Goal: Information Seeking & Learning: Find specific fact

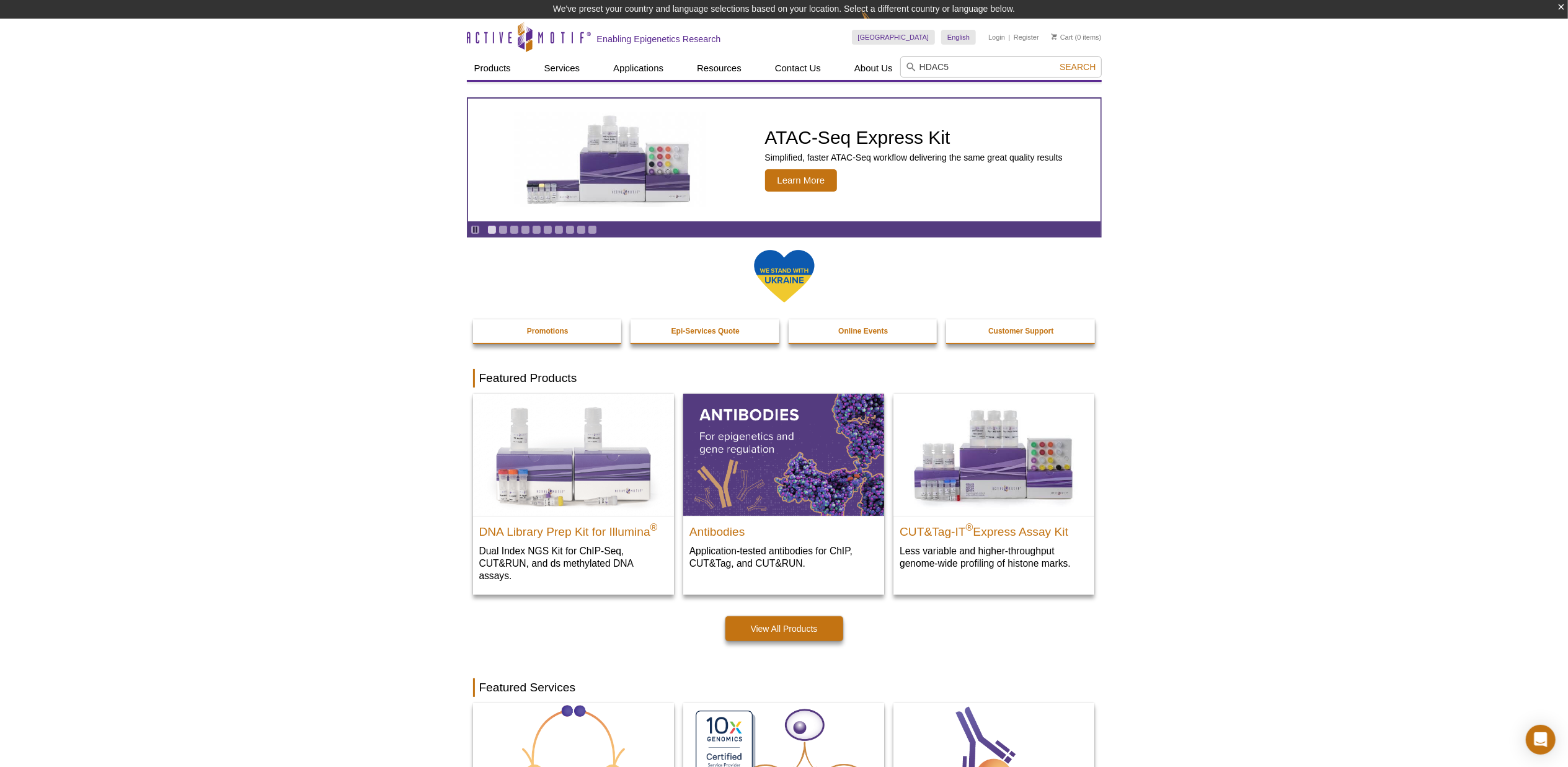
type input "HDAC5"
click at [1056, 61] on button "Search" at bounding box center [1078, 66] width 43 height 11
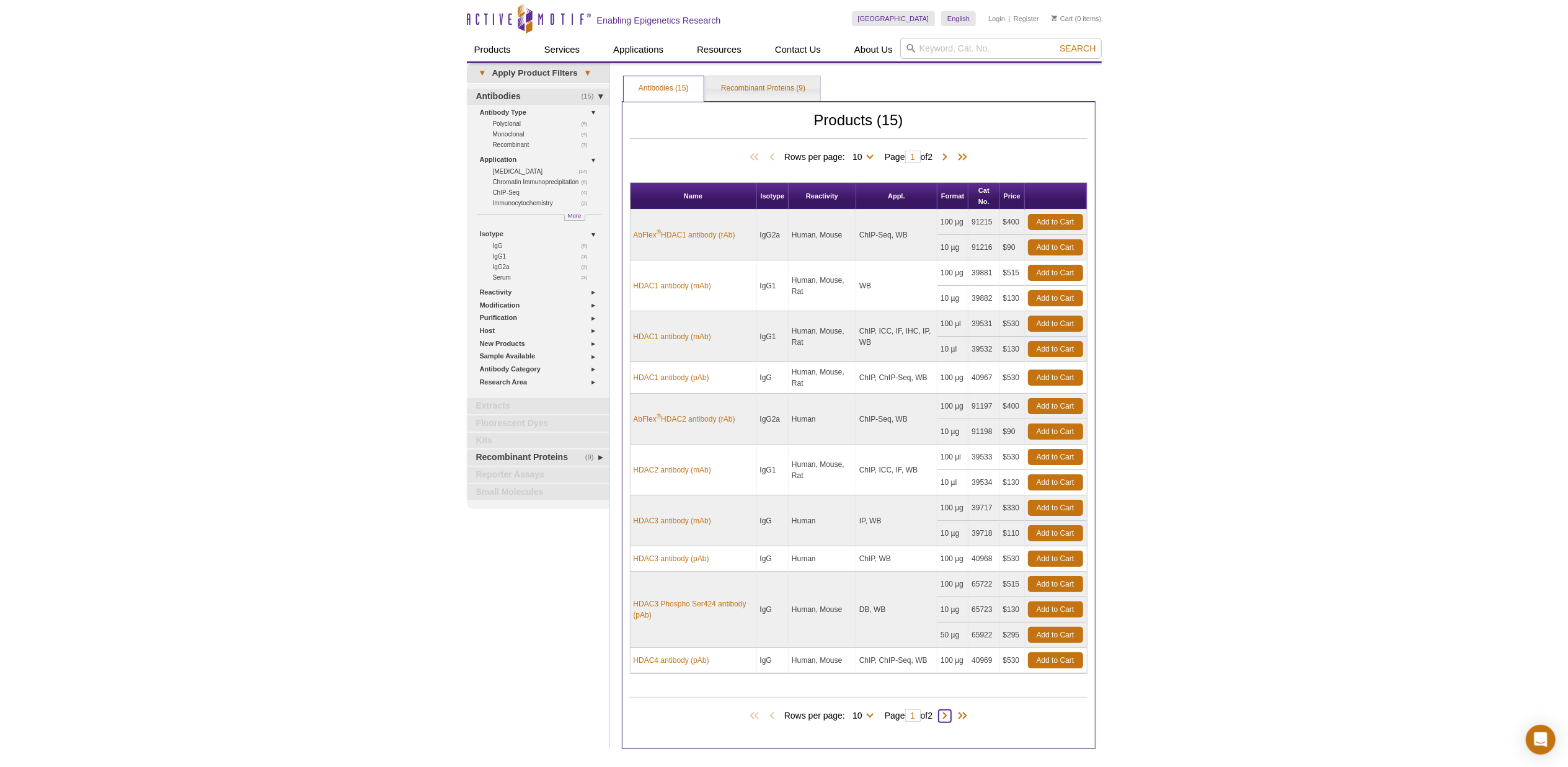
click at [945, 721] on span at bounding box center [944, 716] width 12 height 12
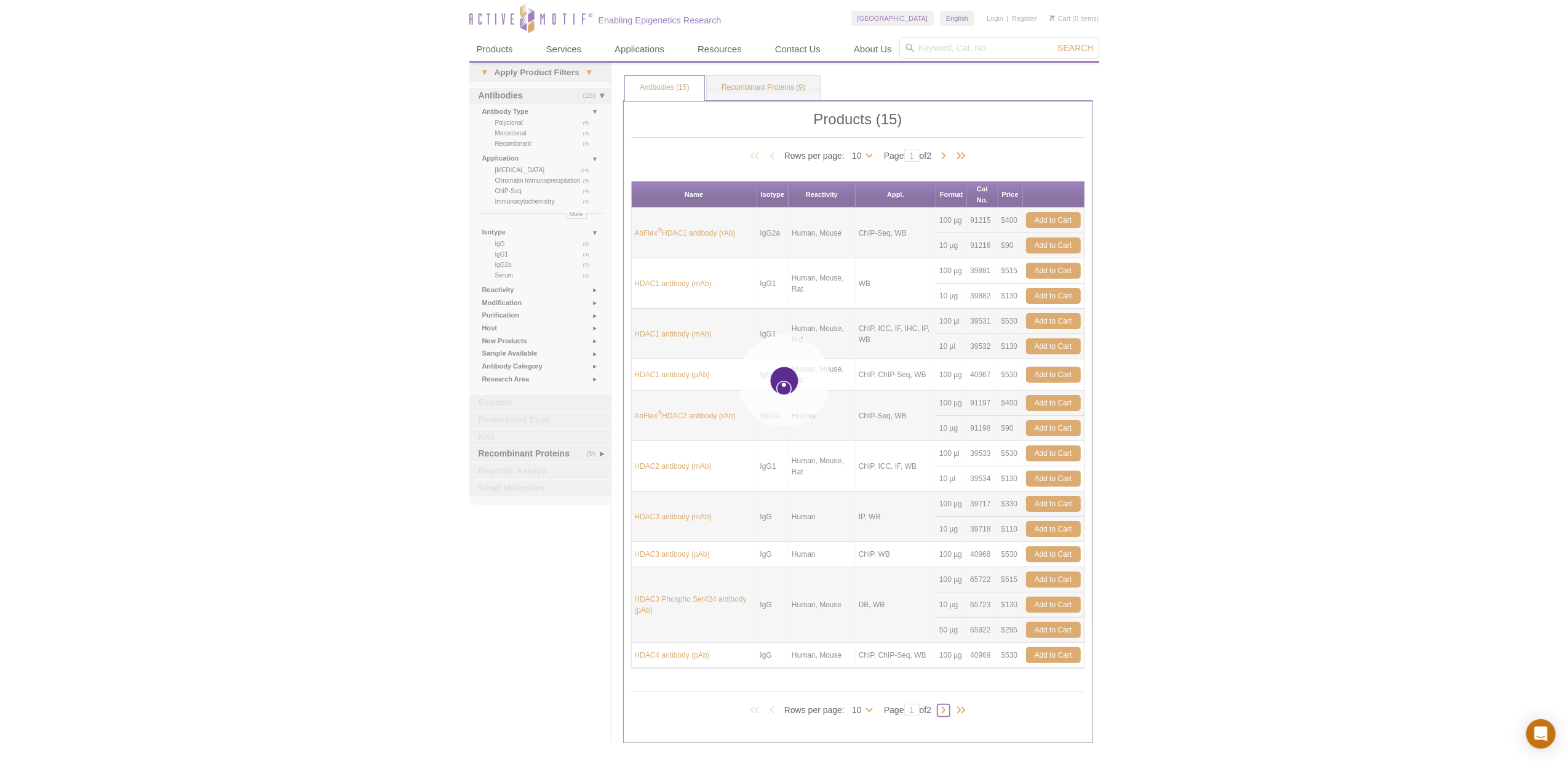
type input "2"
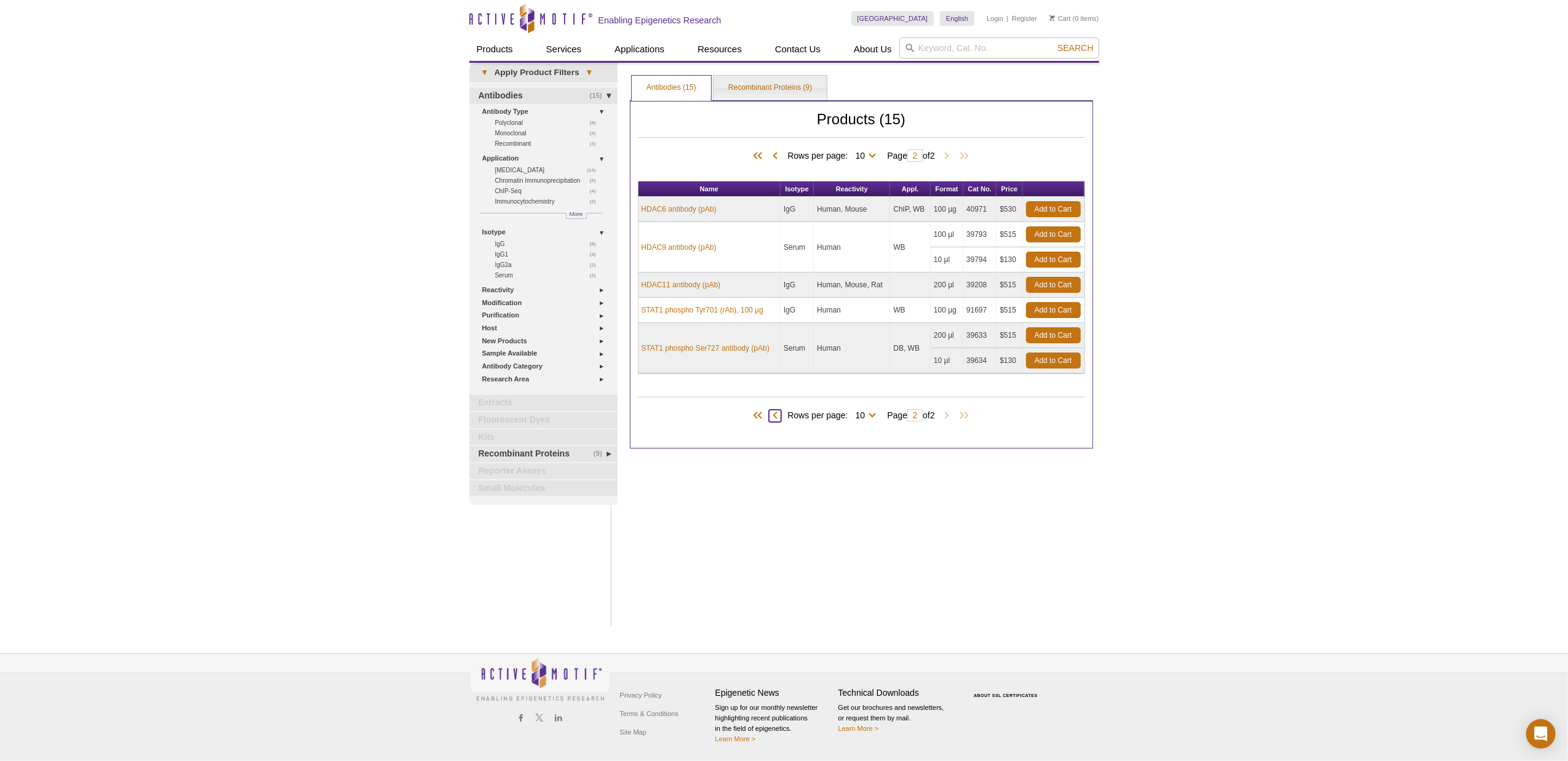
click at [772, 418] on span at bounding box center [775, 415] width 12 height 12
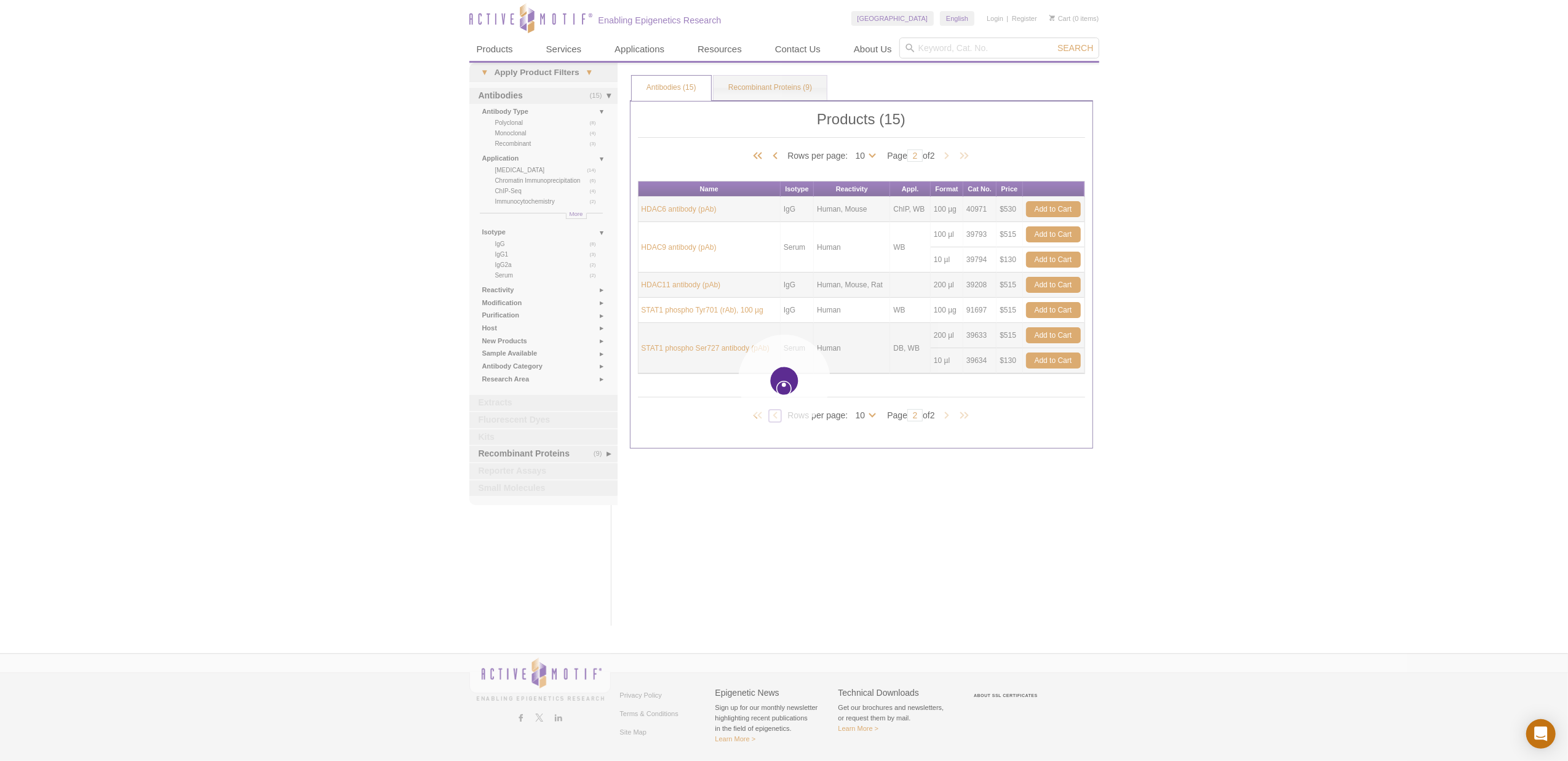
type input "1"
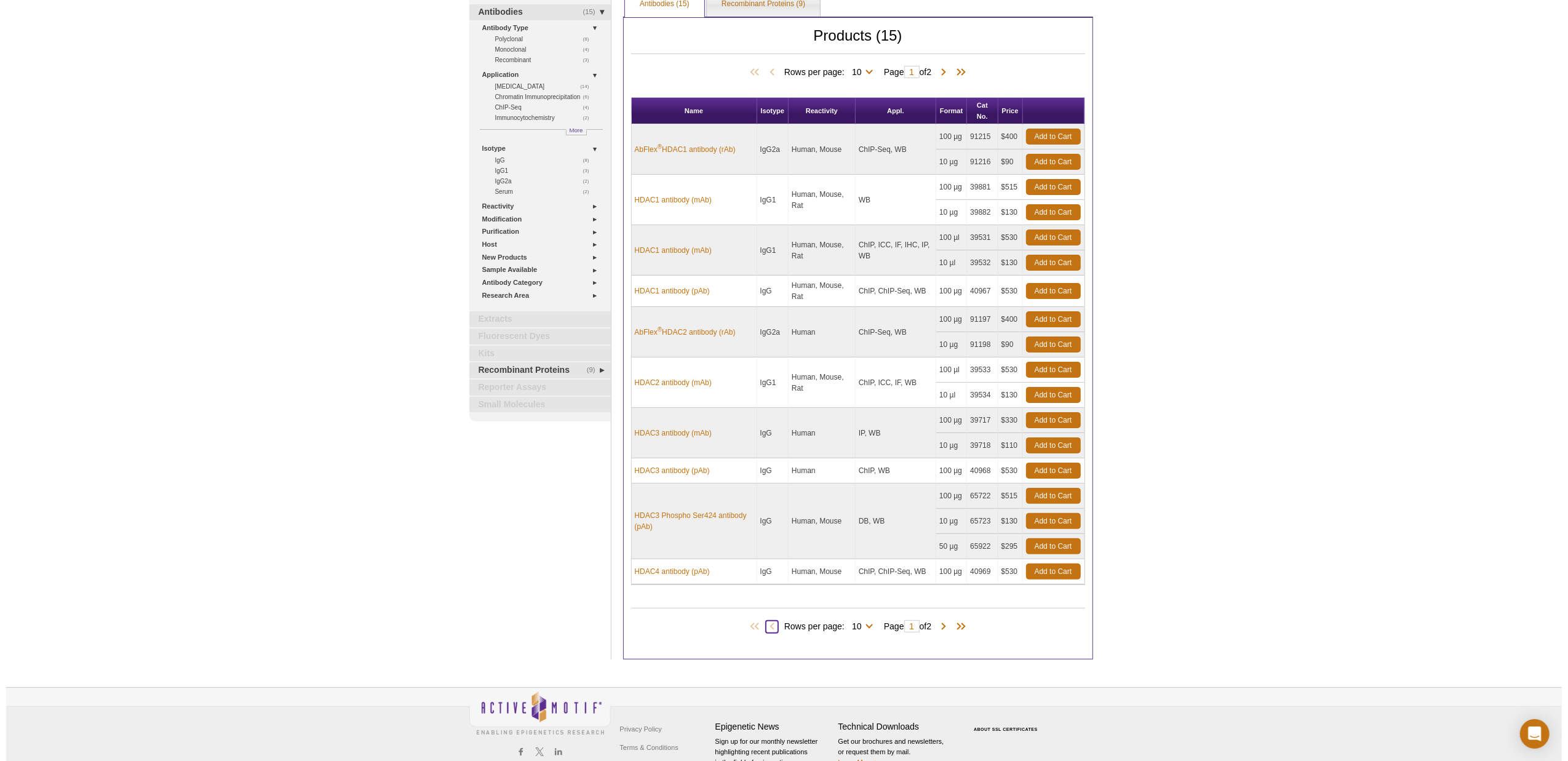
scroll to position [122, 0]
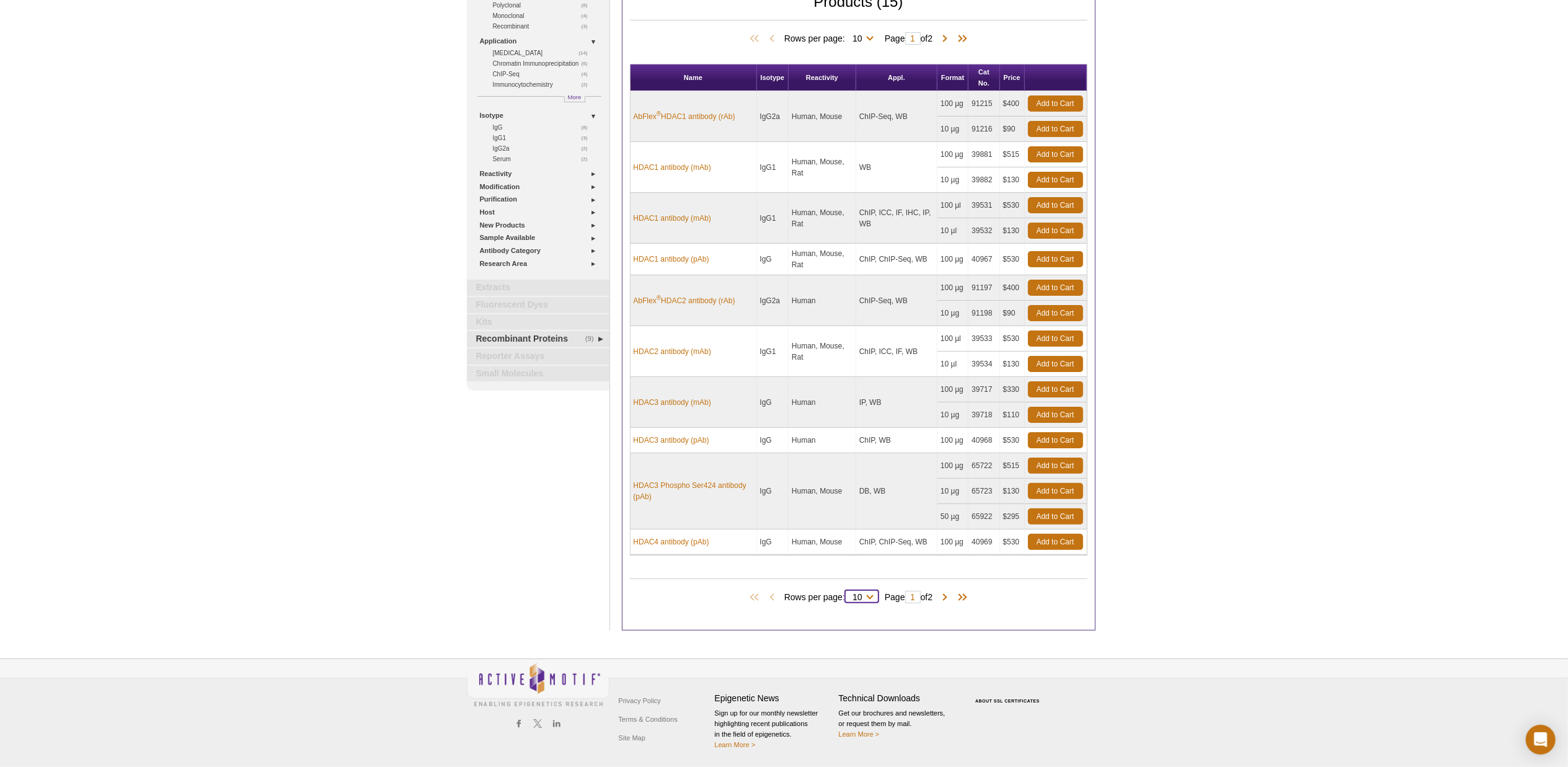
click at [864, 596] on select "10 All" at bounding box center [857, 599] width 25 height 11
click at [970, 597] on span at bounding box center [960, 597] width 18 height 12
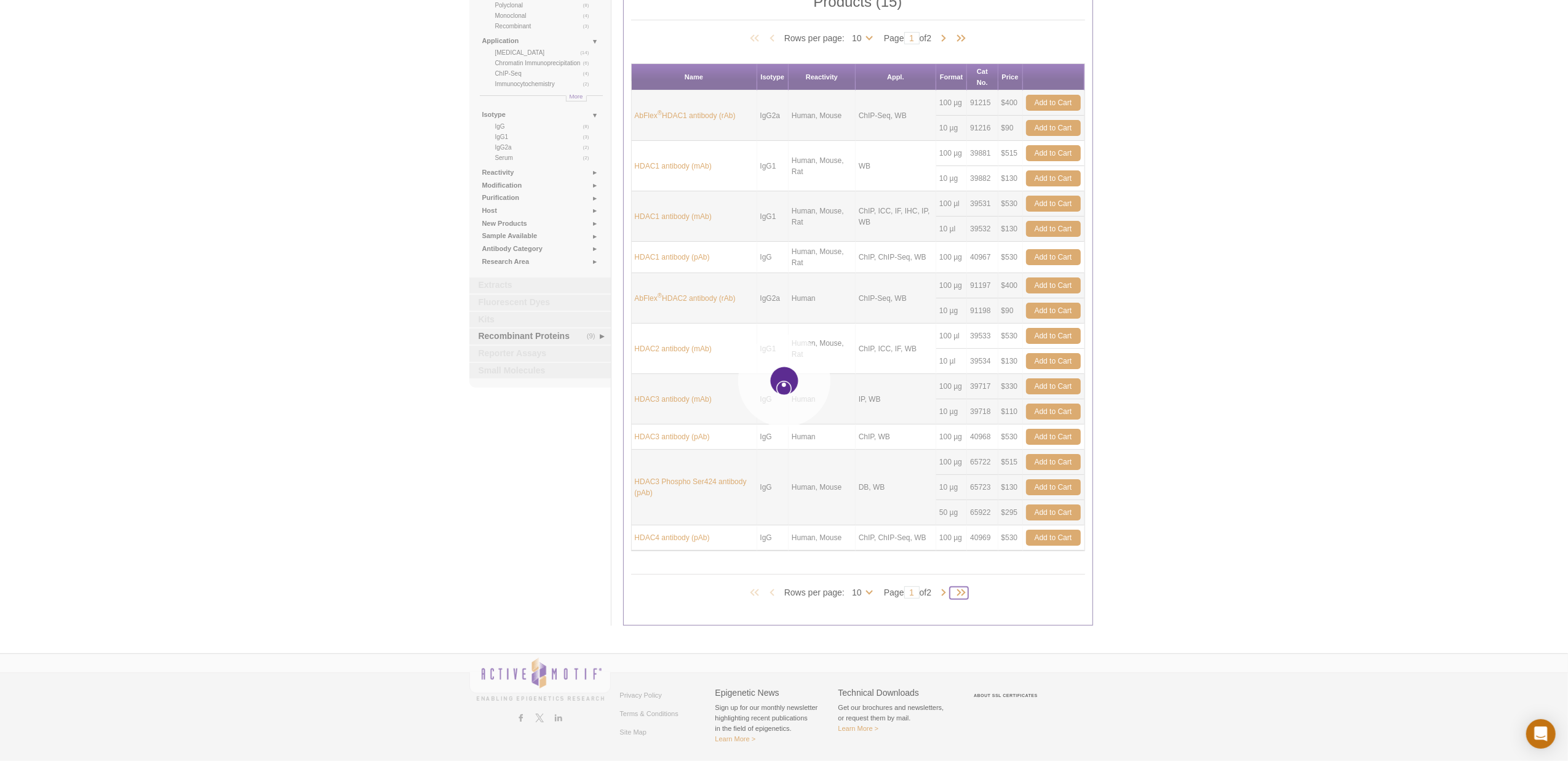
type input "2"
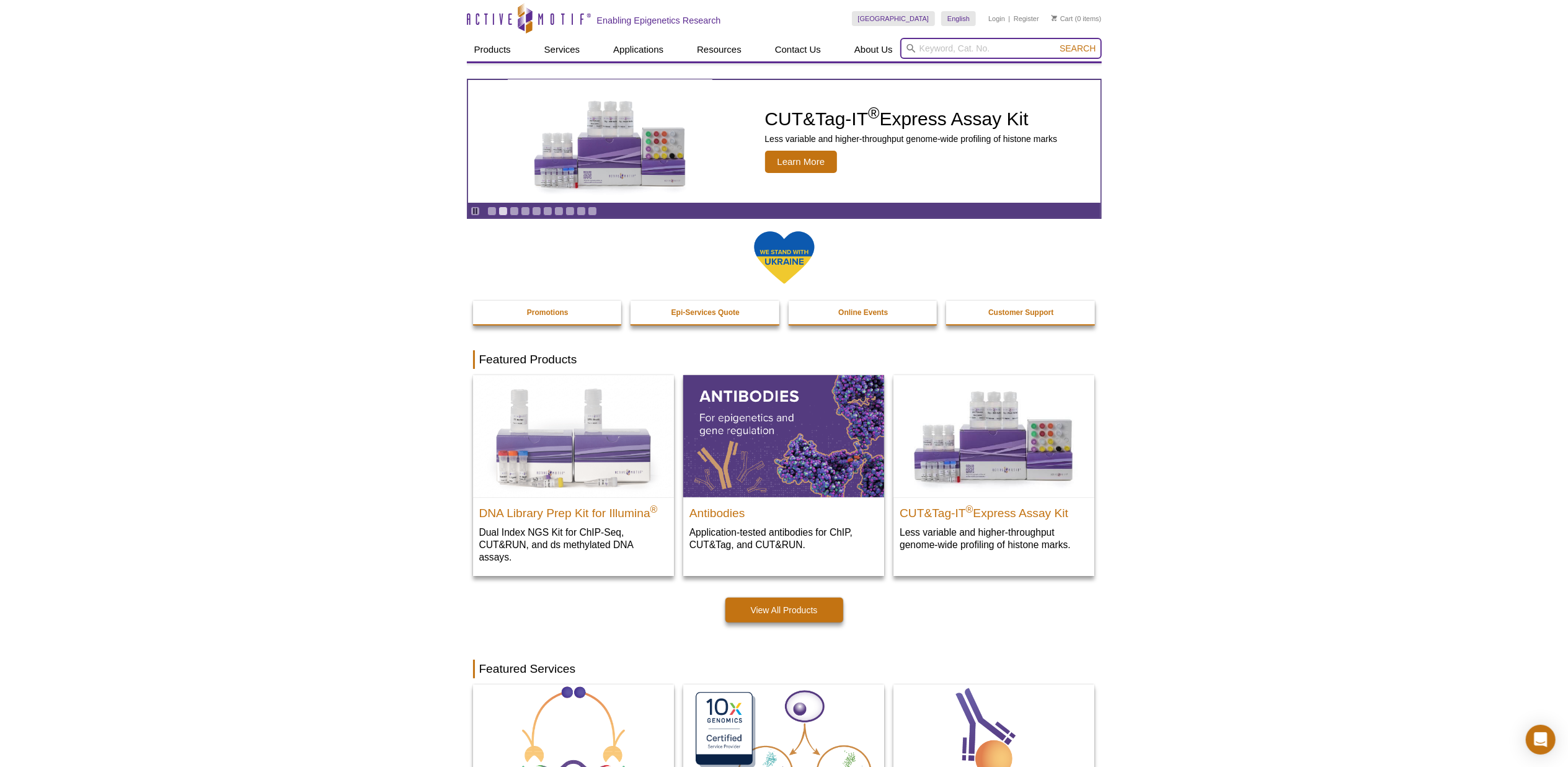
click at [920, 50] on input "search" at bounding box center [1001, 48] width 201 height 21
type input "HDAC"
click at [1056, 43] on button "Search" at bounding box center [1078, 48] width 43 height 11
